Goal: Task Accomplishment & Management: Use online tool/utility

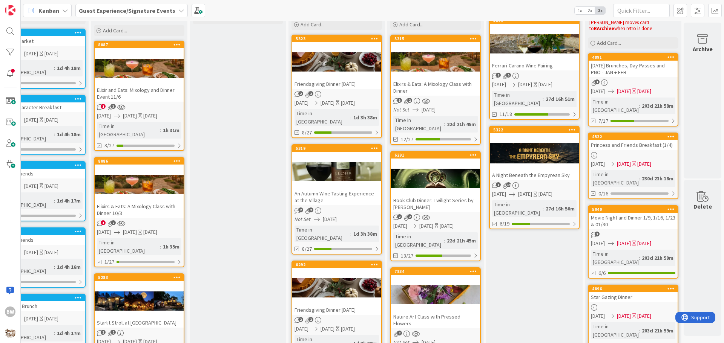
scroll to position [0, 333]
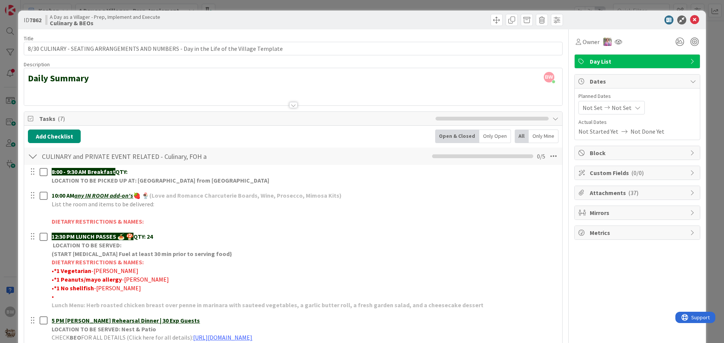
scroll to position [210, 0]
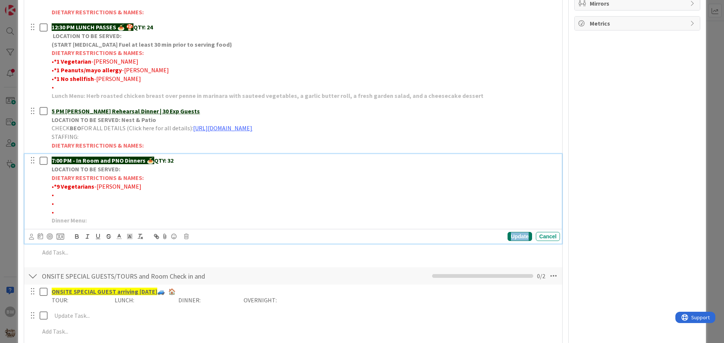
click at [511, 238] on div "Update" at bounding box center [519, 236] width 24 height 9
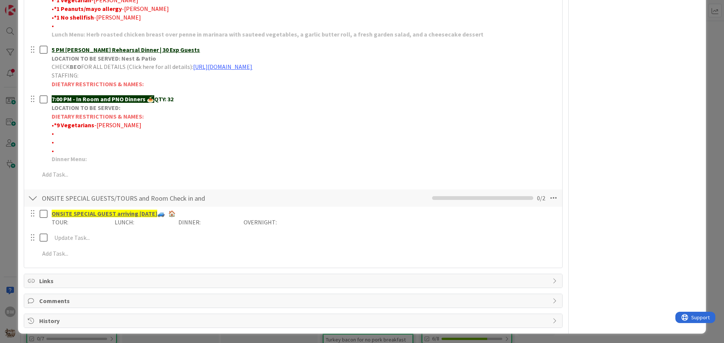
scroll to position [272, 0]
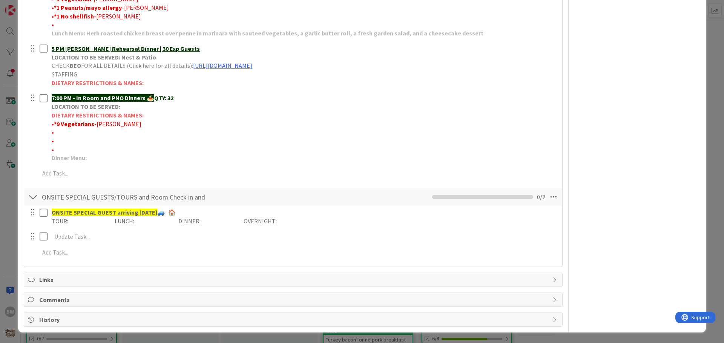
click at [51, 314] on div "History" at bounding box center [293, 320] width 538 height 14
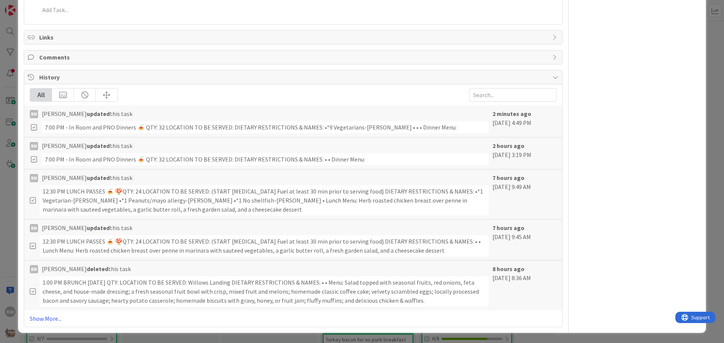
scroll to position [515, 0]
click at [51, 321] on link "Show More..." at bounding box center [293, 318] width 527 height 9
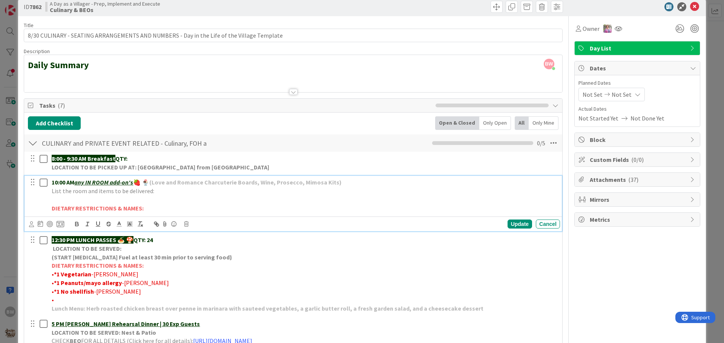
scroll to position [0, 0]
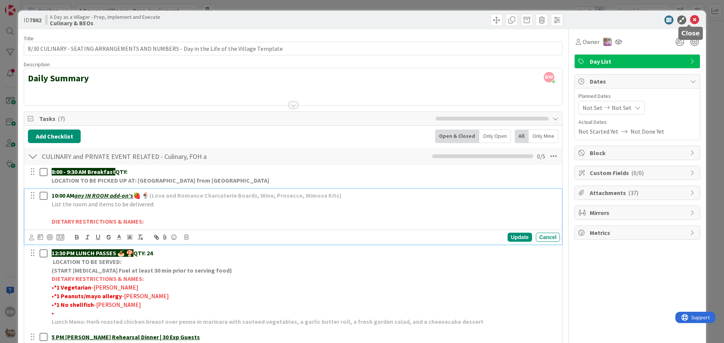
click at [690, 18] on icon at bounding box center [694, 19] width 9 height 9
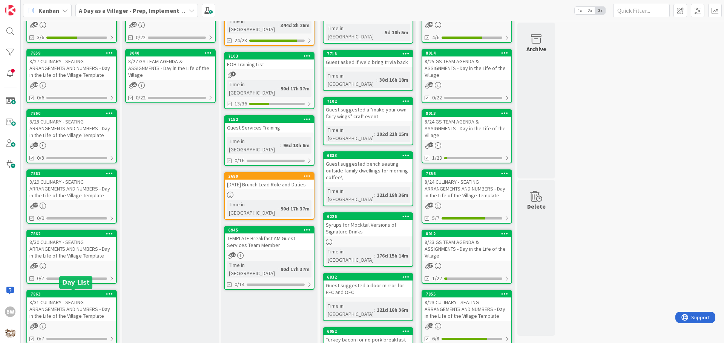
click at [62, 292] on div "7863" at bounding box center [74, 294] width 86 height 5
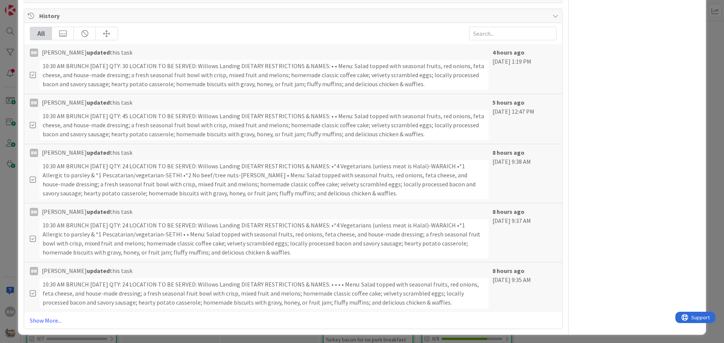
scroll to position [544, 0]
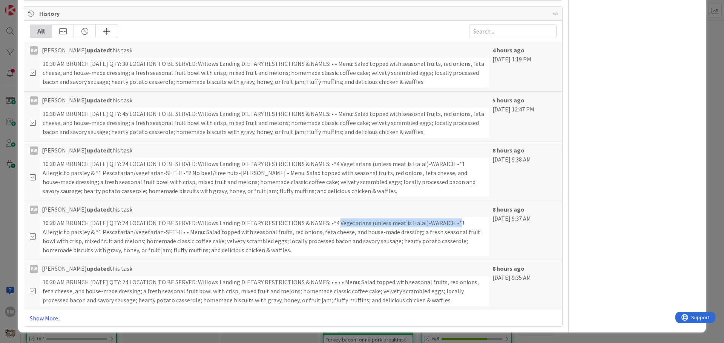
drag, startPoint x: 335, startPoint y: 222, endPoint x: 451, endPoint y: 224, distance: 115.3
click at [451, 224] on div "10:30 AM BRUNCH [DATE] QTY: 24 LOCATION TO BE SERVED: Willows Landing DIETARY R…" at bounding box center [264, 236] width 449 height 39
copy div "*4 Vegetarians (unless meat is Halal)-WARAICH"
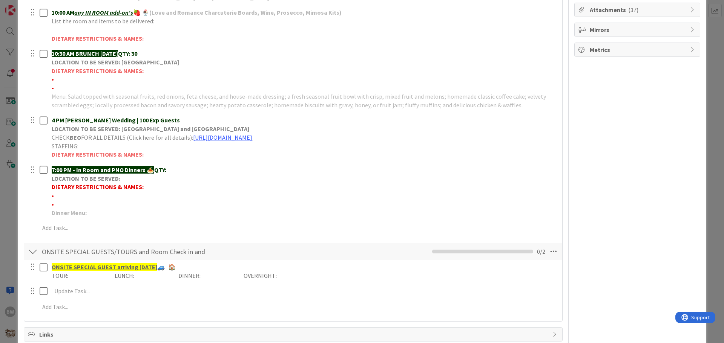
scroll to position [167, 0]
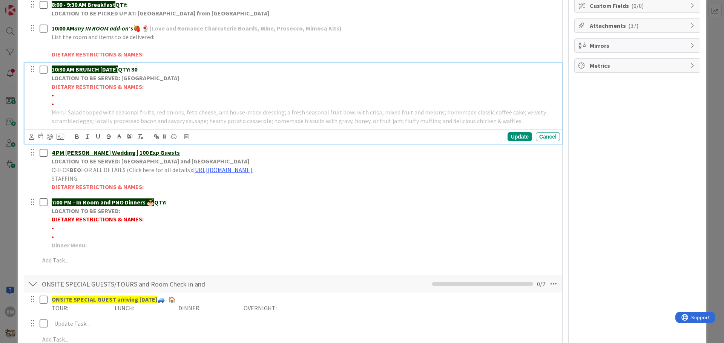
click at [57, 95] on p "•" at bounding box center [304, 95] width 505 height 9
click at [507, 135] on div "Update" at bounding box center [519, 136] width 24 height 9
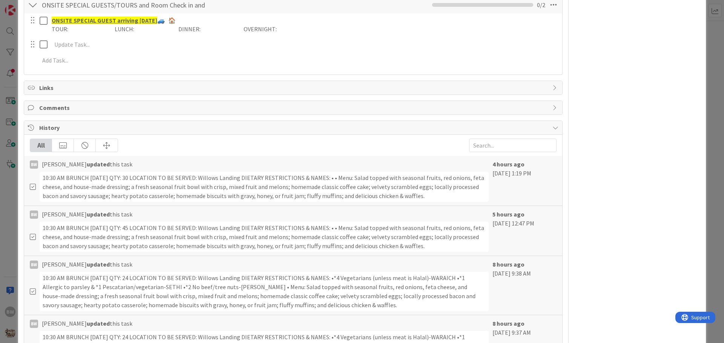
scroll to position [507, 0]
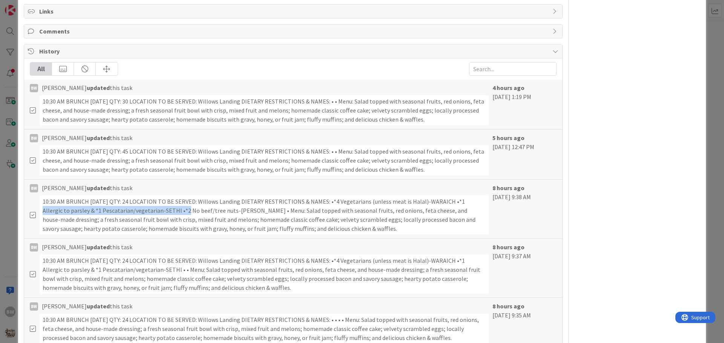
drag, startPoint x: 454, startPoint y: 201, endPoint x: 155, endPoint y: 210, distance: 299.0
click at [155, 210] on div "10:30 AM BRUNCH [DATE] QTY: 24 LOCATION TO BE SERVED: Willows Landing DIETARY R…" at bounding box center [264, 215] width 449 height 39
copy div "*1 Allergic to parsley & *1 Pescatarian/vegetarian-[PERSON_NAME]"
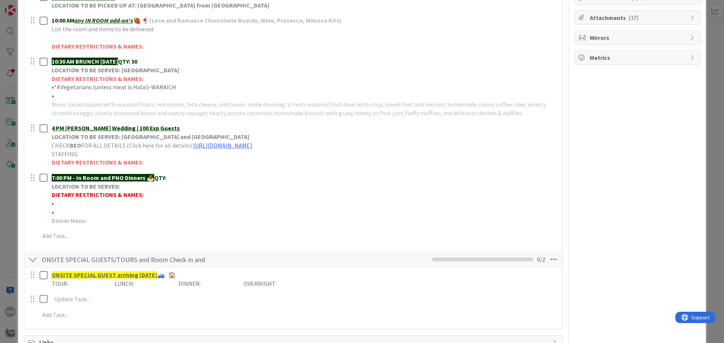
scroll to position [167, 0]
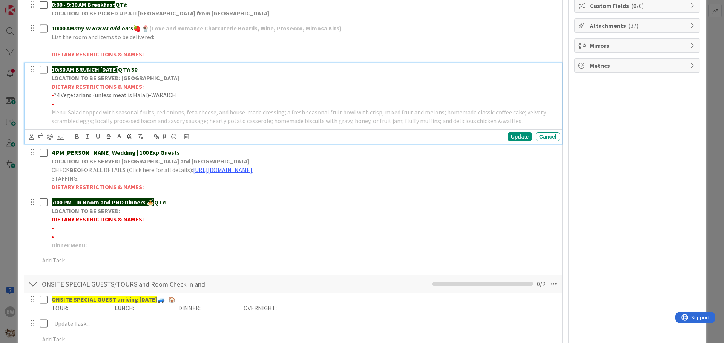
click at [55, 104] on p "•" at bounding box center [304, 104] width 505 height 9
click at [509, 136] on div "Update" at bounding box center [519, 136] width 24 height 9
drag, startPoint x: 50, startPoint y: 85, endPoint x: 92, endPoint y: 89, distance: 42.0
click at [92, 89] on div "10:30 AM BRUNCH [DATE] QTY: 30 LOCATION TO BE SERVED: Willows Landing DIETARY R…" at bounding box center [304, 95] width 511 height 64
click at [92, 89] on strong "DIETARY RESTRICTIONS & NAMES:" at bounding box center [98, 87] width 92 height 8
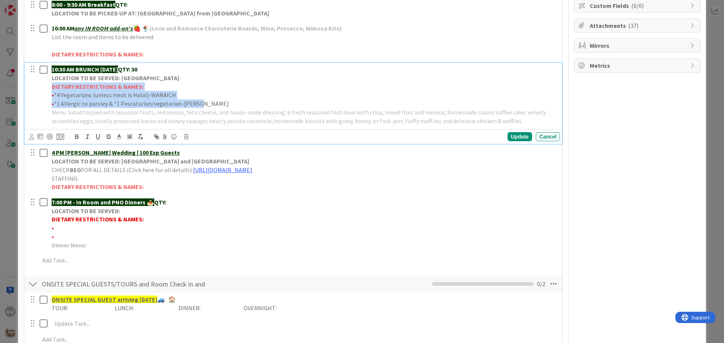
drag, startPoint x: 198, startPoint y: 103, endPoint x: 51, endPoint y: 89, distance: 148.0
click at [51, 89] on div "10:30 AM BRUNCH [DATE] QTY: 30 LOCATION TO BE SERVED: Willows Landing DIETARY R…" at bounding box center [304, 95] width 511 height 64
copy div "DIETARY RESTRICTIONS & NAMES: • *4 Vegetarians (unless meat is Halal)-WARAICH •…"
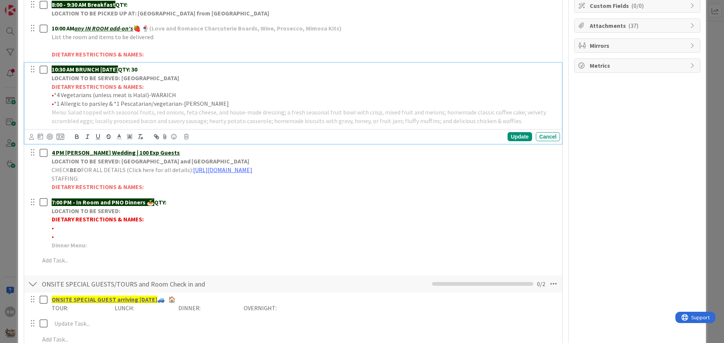
click at [158, 81] on strong "LOCATION TO BE SERVED: [GEOGRAPHIC_DATA]" at bounding box center [115, 78] width 127 height 8
drag, startPoint x: 144, startPoint y: 86, endPoint x: 51, endPoint y: 87, distance: 93.5
click at [51, 87] on div "10:30 AM BRUNCH [DATE] QTY: 30 LOCATION TO BE SERVED: Willows Landing DIETARY R…" at bounding box center [304, 95] width 511 height 64
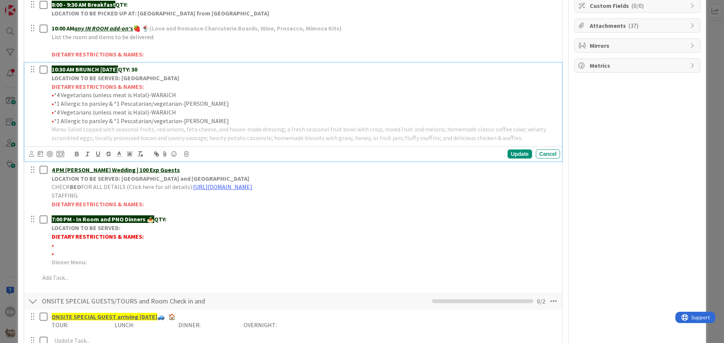
scroll to position [280, 0]
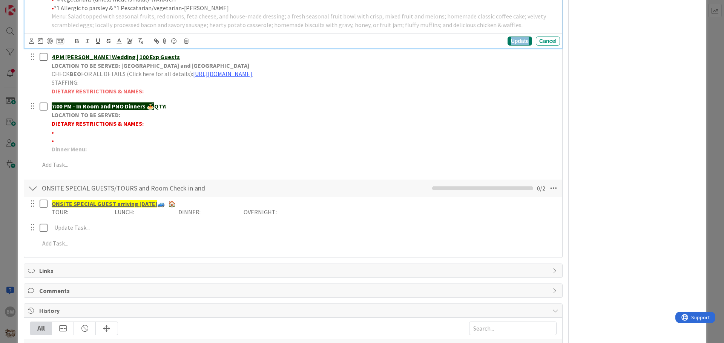
click at [514, 42] on div "Update" at bounding box center [519, 41] width 24 height 9
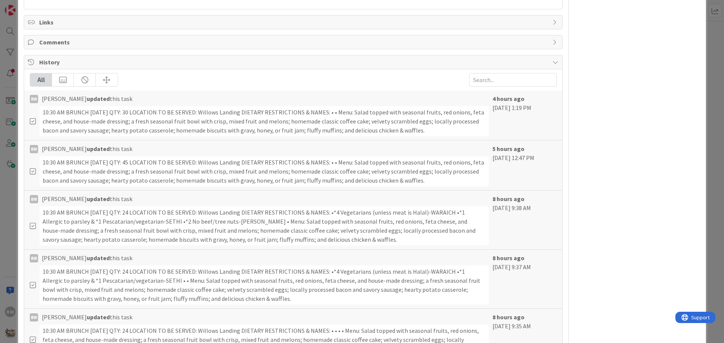
scroll to position [561, 0]
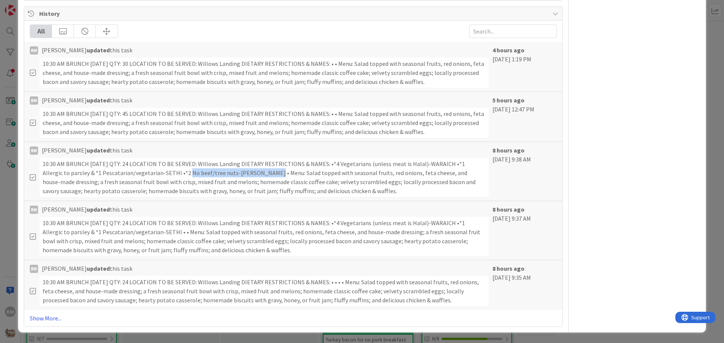
drag, startPoint x: 158, startPoint y: 173, endPoint x: 241, endPoint y: 173, distance: 82.9
click at [241, 173] on div "10:30 AM BRUNCH [DATE] QTY: 24 LOCATION TO BE SERVED: Willows Landing DIETARY R…" at bounding box center [264, 177] width 449 height 39
copy div "*2 No beef/tree nuts-[PERSON_NAME]"
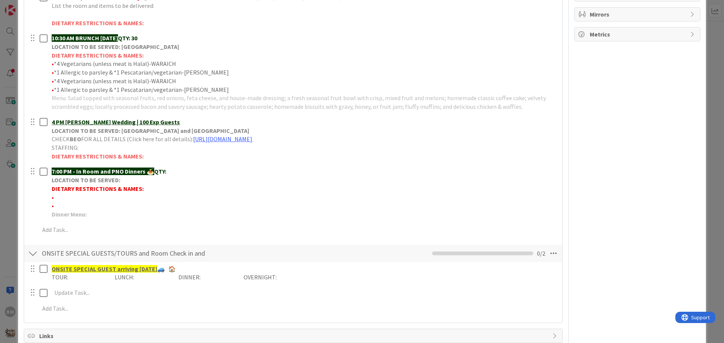
scroll to position [184, 0]
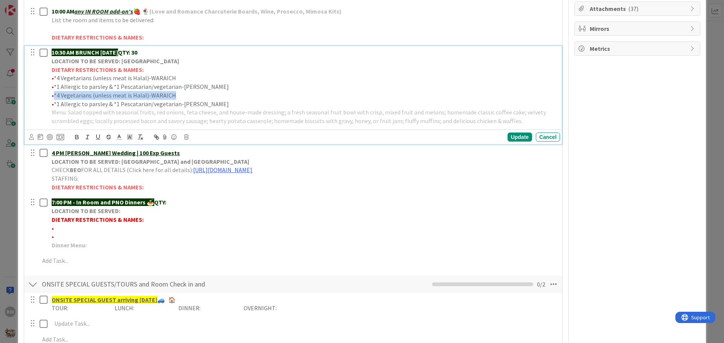
drag, startPoint x: 170, startPoint y: 95, endPoint x: 55, endPoint y: 95, distance: 115.7
click at [55, 95] on p "• *4 Vegetarians (unless meat is Halal)-WARAICH" at bounding box center [304, 95] width 505 height 9
drag, startPoint x: 204, startPoint y: 103, endPoint x: 54, endPoint y: 103, distance: 150.4
click at [54, 103] on p "• *1 Allergic to parsley & *1 Pescatarian/vegetarian-[PERSON_NAME]" at bounding box center [304, 104] width 505 height 9
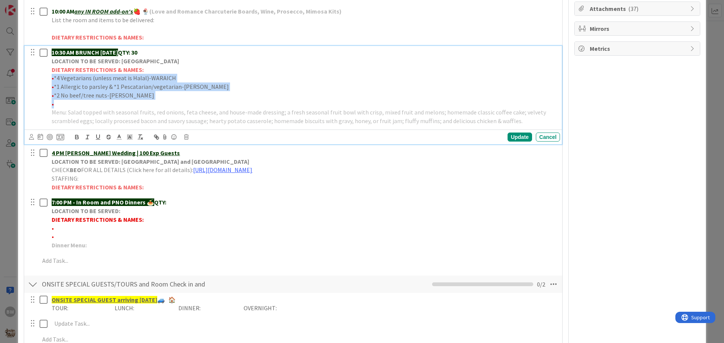
drag, startPoint x: 62, startPoint y: 104, endPoint x: 48, endPoint y: 80, distance: 27.5
click at [48, 80] on div "10:30 AM BRUNCH [DATE] QTY: 30 LOCATION TO BE SERVED: Willows Landing DIETARY R…" at bounding box center [294, 86] width 532 height 81
click at [118, 137] on icon at bounding box center [119, 137] width 7 height 7
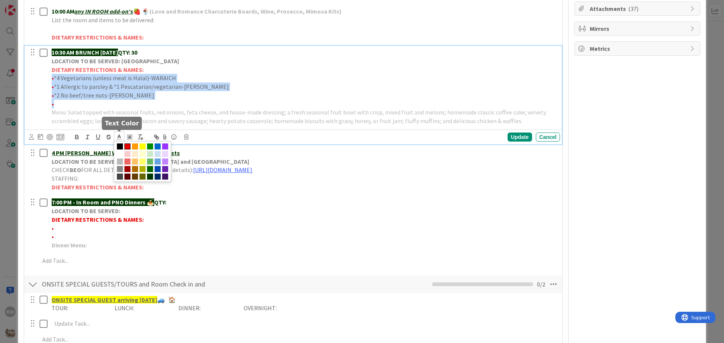
click at [128, 147] on span at bounding box center [127, 147] width 6 height 6
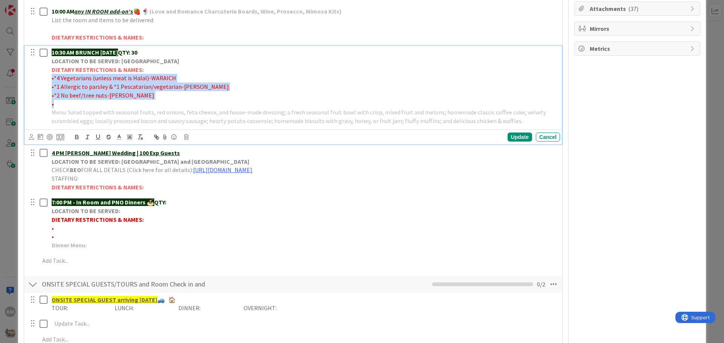
click at [189, 98] on p "• *2 No beef/tree nuts-[PERSON_NAME]" at bounding box center [304, 95] width 505 height 9
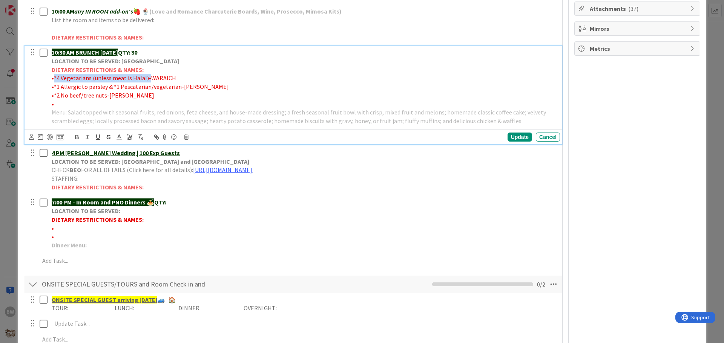
drag, startPoint x: 54, startPoint y: 77, endPoint x: 146, endPoint y: 77, distance: 91.6
click at [146, 77] on span "*4 Vegetarians (unless meat is Halal)-WARAICH" at bounding box center [115, 78] width 122 height 8
click at [77, 135] on icon "button" at bounding box center [76, 136] width 3 height 2
drag, startPoint x: 54, startPoint y: 86, endPoint x: 177, endPoint y: 87, distance: 122.5
click at [177, 87] on span "*1 Allergic to parsley & *1 Pescatarian/vegetarian-[PERSON_NAME]" at bounding box center [141, 87] width 175 height 8
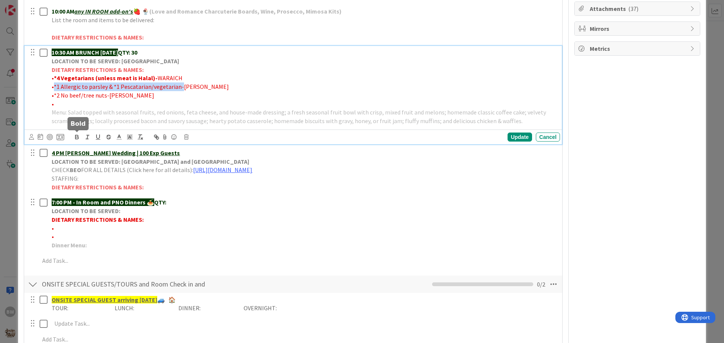
click at [76, 137] on icon "button" at bounding box center [76, 138] width 3 height 2
drag, startPoint x: 53, startPoint y: 95, endPoint x: 106, endPoint y: 94, distance: 52.8
click at [106, 94] on p "• *2 No beef/tree nuts-[PERSON_NAME]" at bounding box center [304, 95] width 505 height 9
click at [76, 139] on icon "button" at bounding box center [76, 138] width 3 height 2
click at [509, 137] on div "Update" at bounding box center [519, 137] width 24 height 9
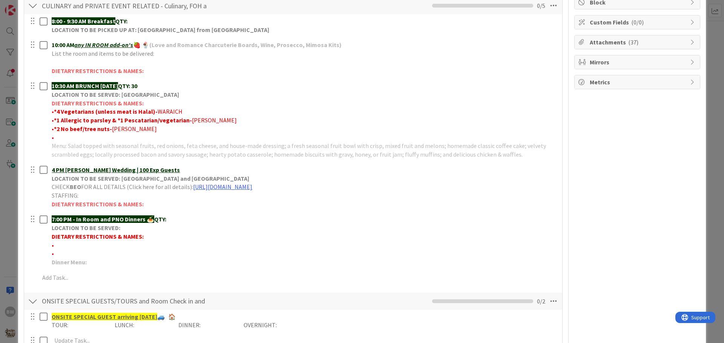
scroll to position [109, 0]
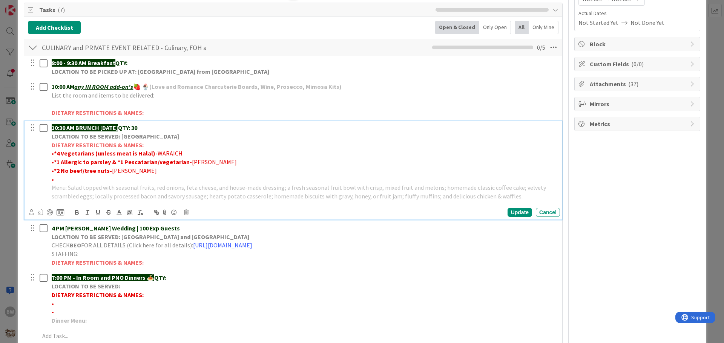
click at [58, 181] on p "•" at bounding box center [304, 179] width 505 height 9
click at [161, 128] on p "10:30 AM BRUNCH [DATE] QTY: 30" at bounding box center [304, 128] width 505 height 9
click at [55, 182] on p "•" at bounding box center [304, 179] width 505 height 9
click at [155, 126] on p "10:30 AM BRUNCH [DATE] QTY: 30" at bounding box center [304, 128] width 505 height 9
click at [56, 177] on p "•" at bounding box center [304, 179] width 505 height 9
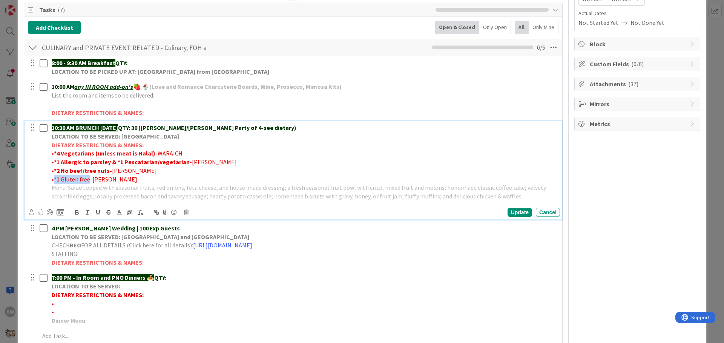
drag, startPoint x: 88, startPoint y: 179, endPoint x: 53, endPoint y: 179, distance: 35.1
click at [53, 179] on span "•*1 Gluten free-[PERSON_NAME]" at bounding box center [95, 180] width 86 height 8
click at [75, 213] on icon "button" at bounding box center [76, 214] width 3 height 2
click at [311, 173] on p "• *2 No beef/tree nuts- [PERSON_NAME]" at bounding box center [304, 171] width 505 height 9
click at [511, 214] on div "Update" at bounding box center [519, 212] width 24 height 9
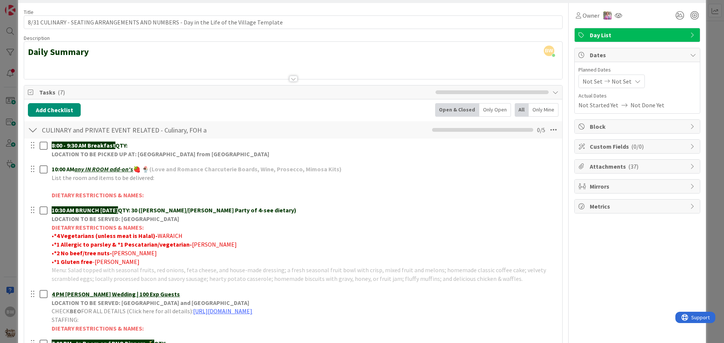
scroll to position [38, 0]
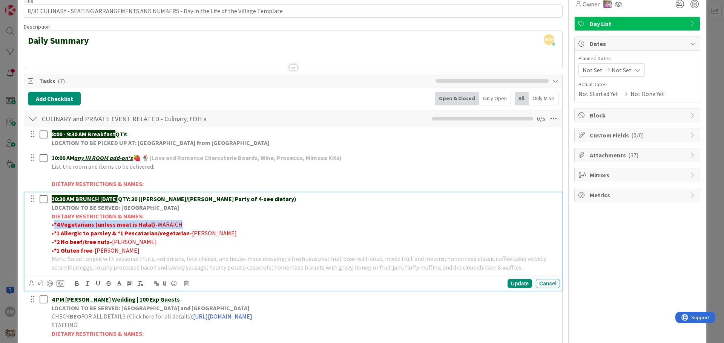
drag, startPoint x: 179, startPoint y: 224, endPoint x: 54, endPoint y: 226, distance: 125.9
click at [54, 226] on p "• *4 Vegetarians (unless meat is Halal)- WARAICH" at bounding box center [304, 224] width 505 height 9
copy p "*4 Vegetarians (unless meat is Halal)- WARAICH"
click at [514, 283] on div "Update" at bounding box center [519, 283] width 24 height 9
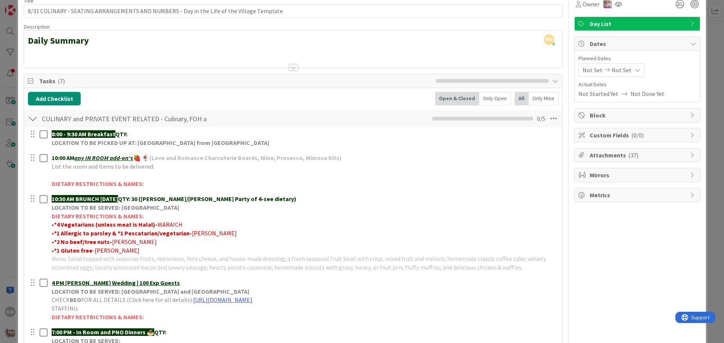
scroll to position [0, 0]
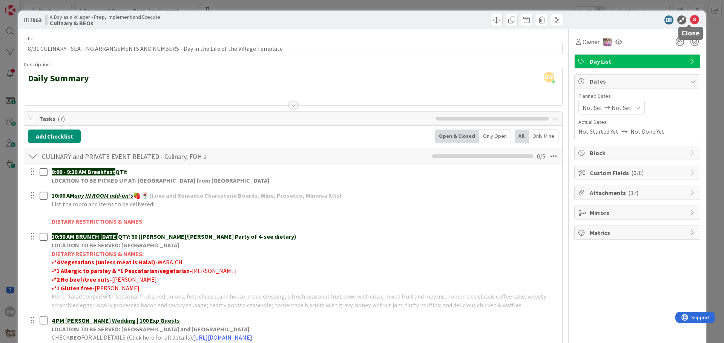
click at [690, 22] on icon at bounding box center [694, 19] width 9 height 9
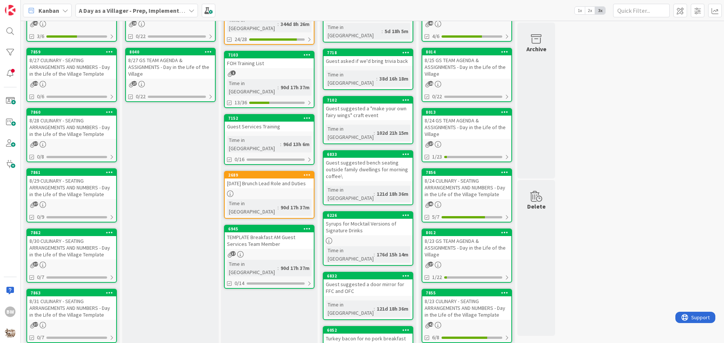
click at [64, 236] on div "7862" at bounding box center [71, 233] width 89 height 7
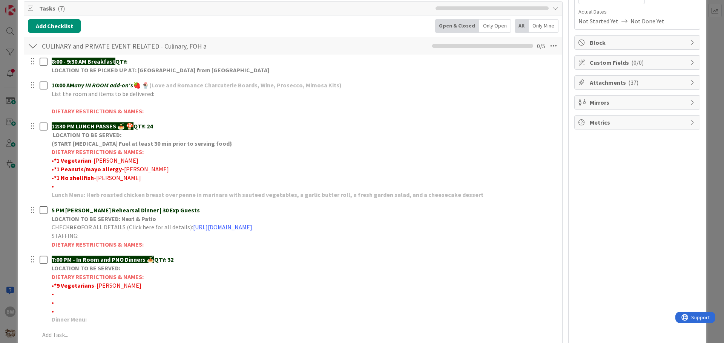
scroll to position [113, 0]
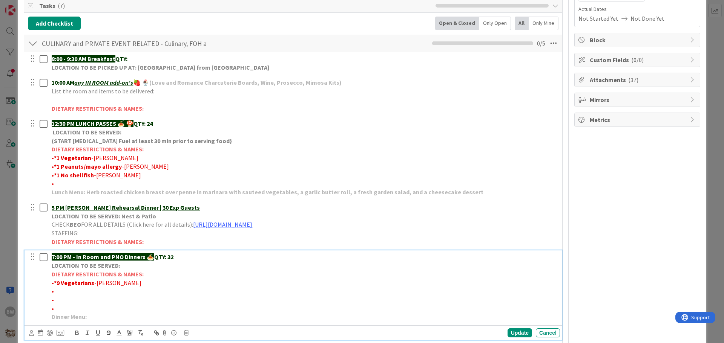
click at [56, 291] on p "•" at bounding box center [304, 291] width 505 height 9
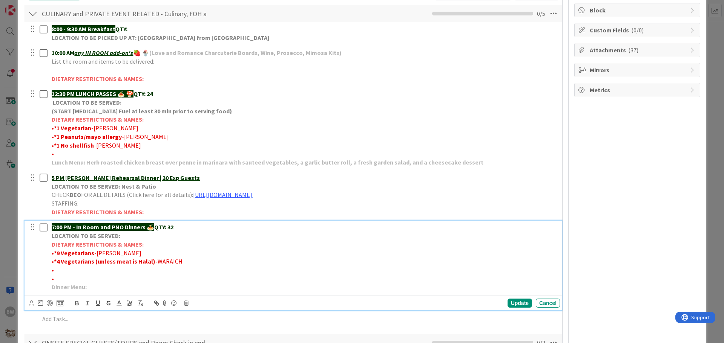
scroll to position [188, 0]
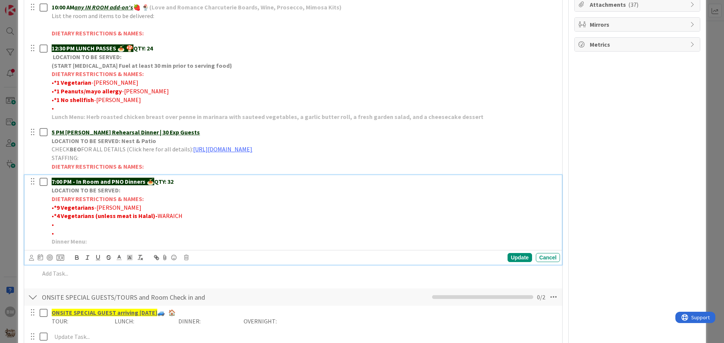
click at [58, 225] on p "•" at bounding box center [304, 224] width 505 height 9
click at [54, 232] on p "•" at bounding box center [304, 233] width 505 height 9
click at [511, 260] on div "Update" at bounding box center [519, 257] width 24 height 9
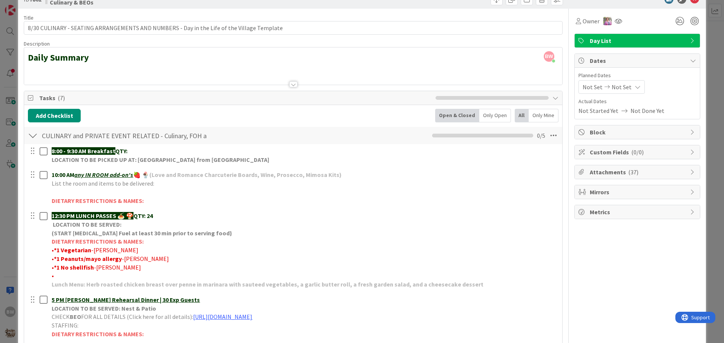
scroll to position [0, 0]
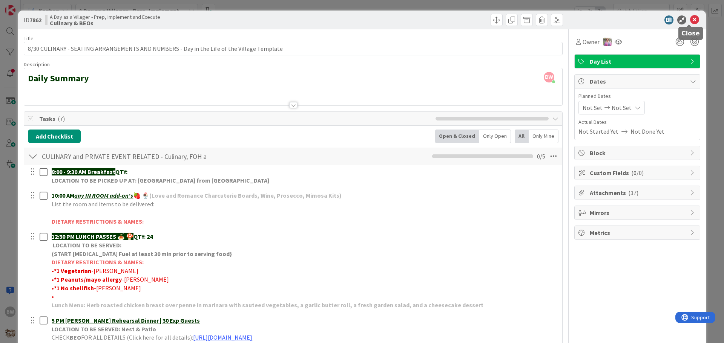
click at [692, 16] on icon at bounding box center [694, 19] width 9 height 9
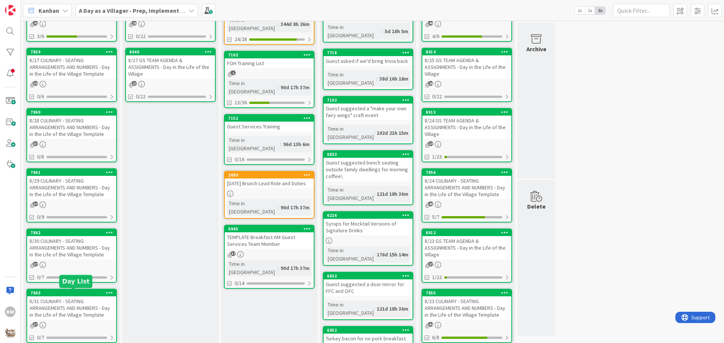
click at [77, 291] on div "7863" at bounding box center [74, 293] width 86 height 5
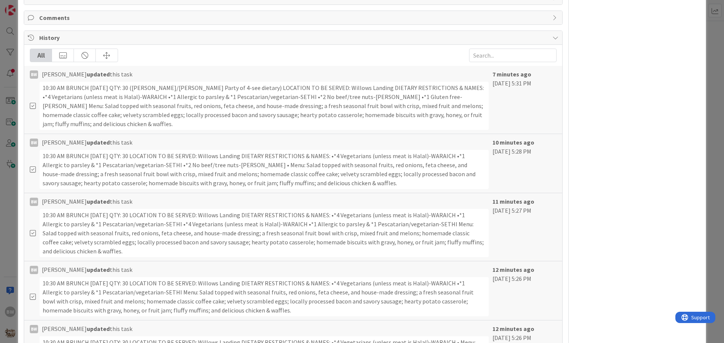
scroll to position [597, 0]
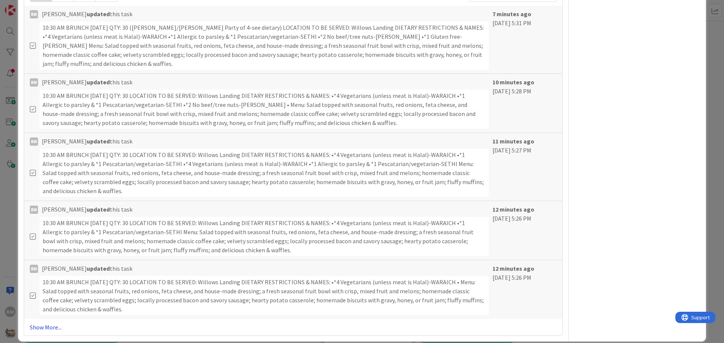
click at [42, 323] on link "Show More..." at bounding box center [293, 327] width 527 height 9
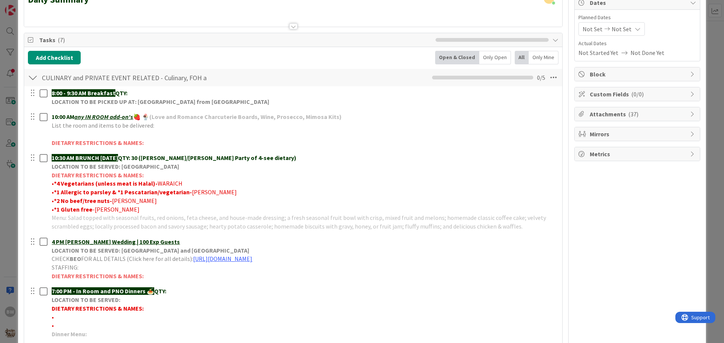
scroll to position [0, 0]
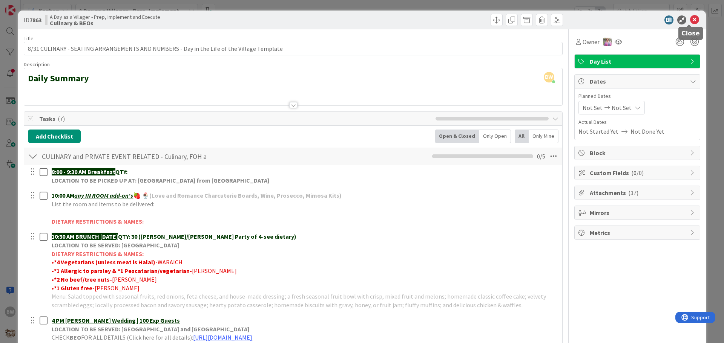
click at [690, 17] on icon at bounding box center [694, 19] width 9 height 9
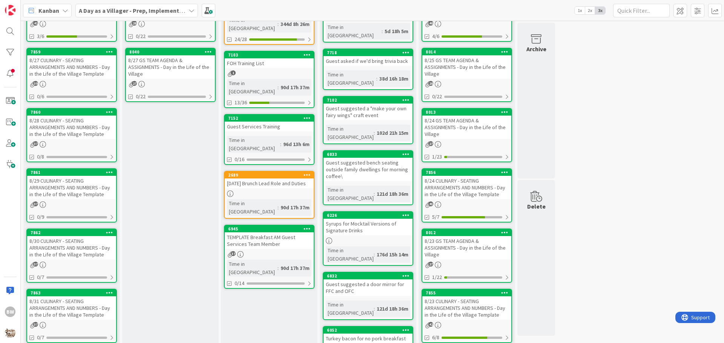
click at [64, 236] on div "8/30 CULINARY - SEATING ARRANGEMENTS AND NUMBERS - Day in the Life of the Villa…" at bounding box center [71, 247] width 89 height 23
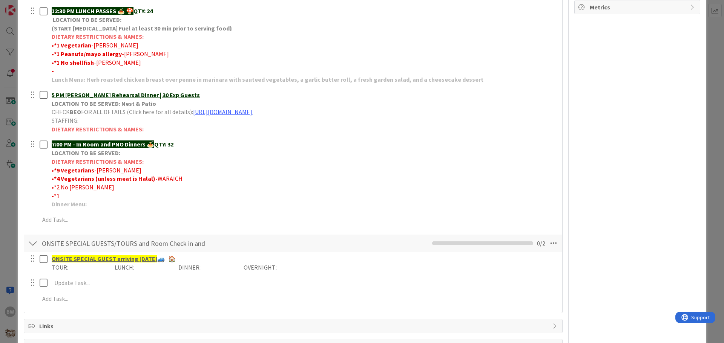
scroll to position [226, 0]
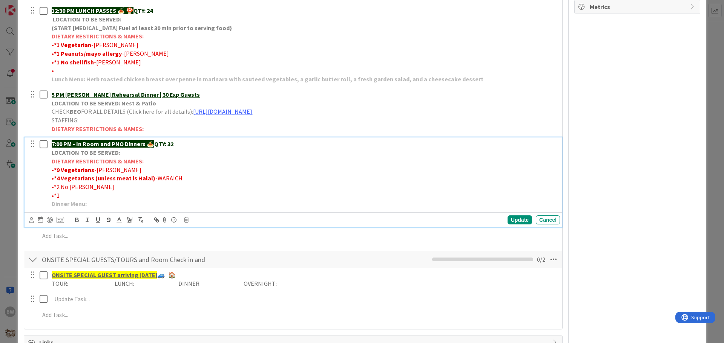
click at [62, 196] on p "•*1" at bounding box center [304, 195] width 505 height 9
drag, startPoint x: 98, startPoint y: 196, endPoint x: 54, endPoint y: 194, distance: 44.5
click at [54, 194] on span "•*1 [MEDICAL_DATA]-[PERSON_NAME]" at bounding box center [102, 196] width 100 height 8
click at [75, 219] on icon "button" at bounding box center [76, 219] width 3 height 2
click at [76, 186] on span "•*2 No [PERSON_NAME]" at bounding box center [83, 187] width 63 height 8
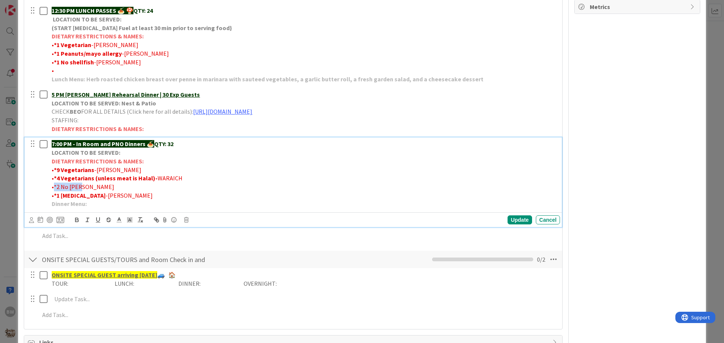
drag, startPoint x: 78, startPoint y: 187, endPoint x: 54, endPoint y: 185, distance: 24.1
click at [54, 185] on span "•*2 No [PERSON_NAME]" at bounding box center [83, 187] width 63 height 8
click at [75, 220] on icon "button" at bounding box center [76, 219] width 3 height 2
click at [270, 193] on p "• *1 [MEDICAL_DATA] -[PERSON_NAME]" at bounding box center [304, 195] width 505 height 9
click at [516, 219] on div "Update" at bounding box center [519, 220] width 24 height 9
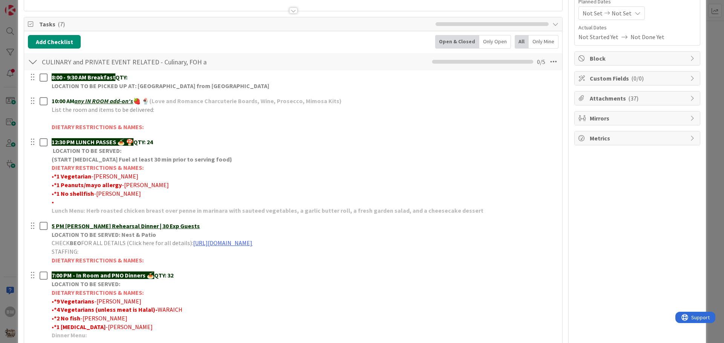
scroll to position [151, 0]
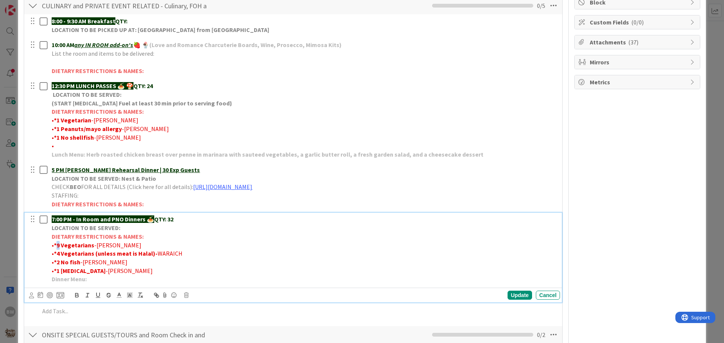
click at [58, 244] on strong "*9 Vegetarians" at bounding box center [74, 246] width 40 height 8
click at [513, 295] on div "Update" at bounding box center [519, 295] width 24 height 9
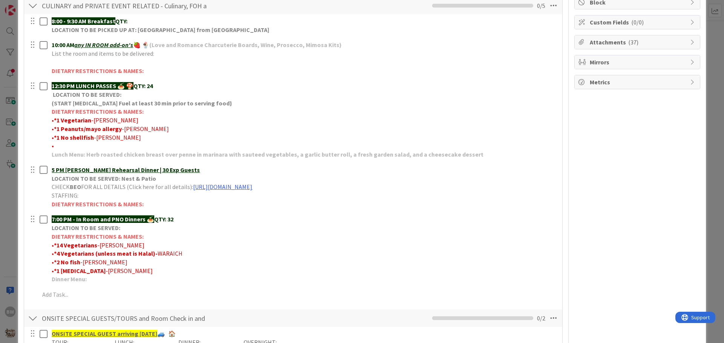
scroll to position [0, 0]
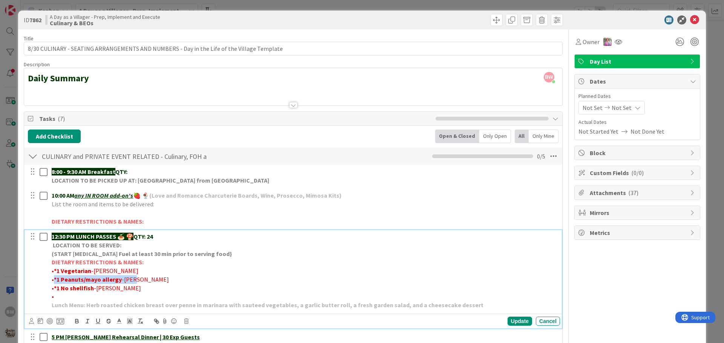
drag, startPoint x: 140, startPoint y: 279, endPoint x: 54, endPoint y: 276, distance: 85.6
click at [54, 276] on p "• *1 Peanuts/mayo allergy -[PERSON_NAME]" at bounding box center [304, 280] width 505 height 9
click at [511, 318] on div "Update" at bounding box center [519, 321] width 24 height 9
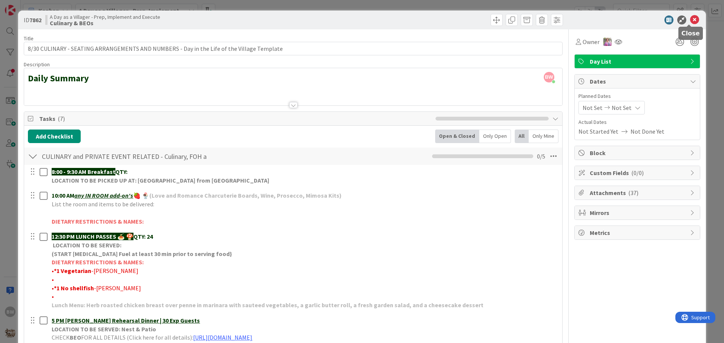
click at [690, 18] on icon at bounding box center [694, 19] width 9 height 9
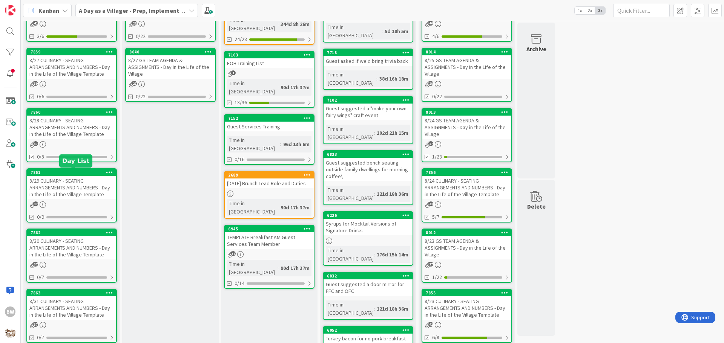
click at [63, 173] on div "7861" at bounding box center [74, 172] width 86 height 5
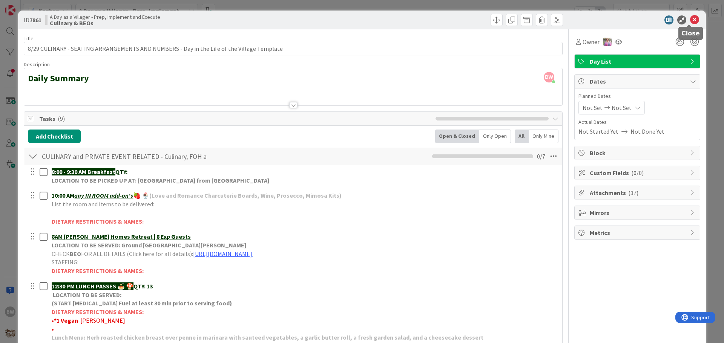
click at [690, 20] on icon at bounding box center [694, 19] width 9 height 9
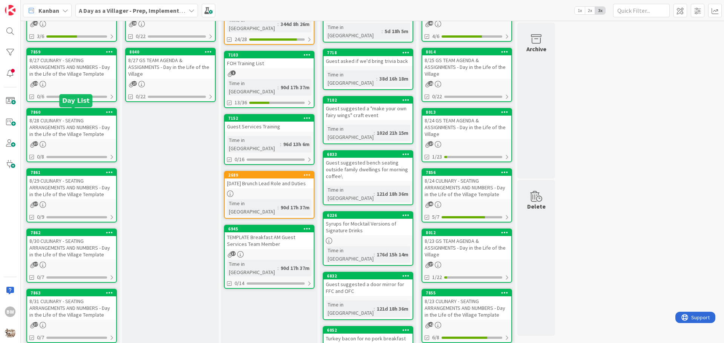
click at [65, 114] on div "7860" at bounding box center [74, 112] width 86 height 5
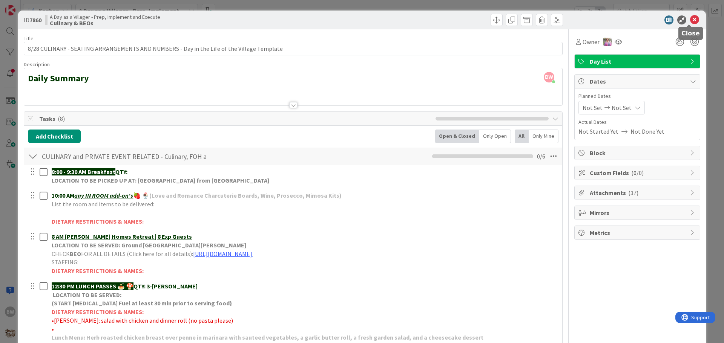
click at [690, 20] on icon at bounding box center [694, 19] width 9 height 9
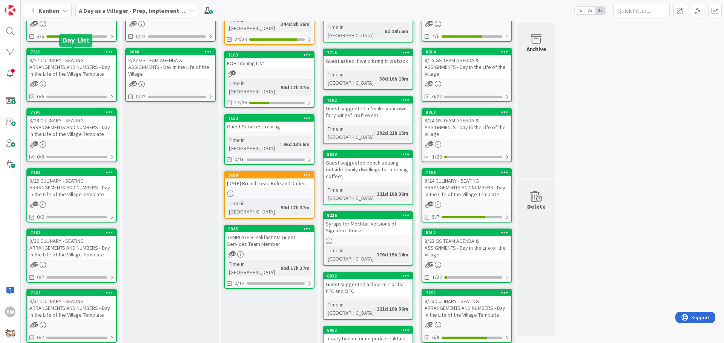
click at [65, 49] on div "7859" at bounding box center [74, 51] width 86 height 5
